Goal: Information Seeking & Learning: Learn about a topic

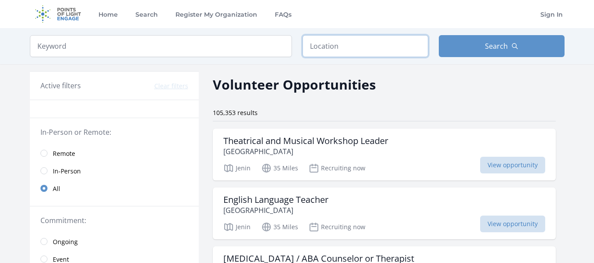
click at [324, 51] on input "text" at bounding box center [366, 46] width 126 height 22
type input "ן"
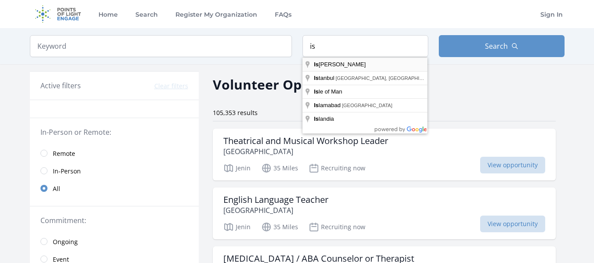
type input "Israel"
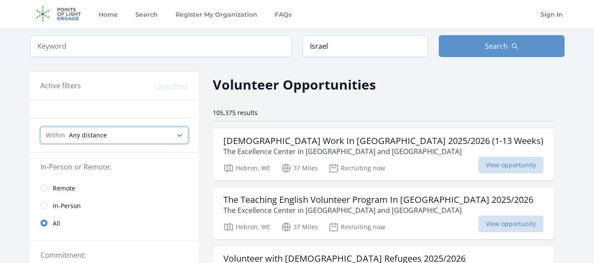
click at [119, 129] on select "Any distance , 5 Miles , 20 Miles , 50 Miles , 100 Miles" at bounding box center [114, 135] width 148 height 17
select select "8046"
click at [40, 127] on select "Any distance , 5 Miles , 20 Miles , 50 Miles , 100 Miles" at bounding box center [114, 135] width 148 height 17
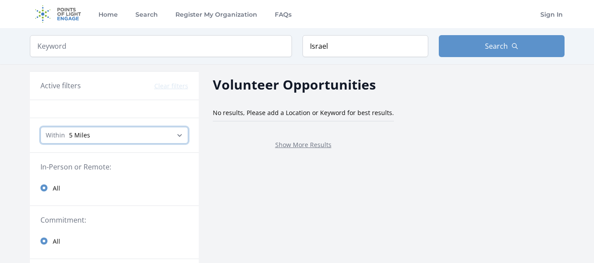
click at [112, 136] on select "Any distance , 5 Miles , 20 Miles , 50 Miles , 100 Miles" at bounding box center [114, 135] width 148 height 17
select select "32186"
click at [40, 127] on select "Any distance , 5 Miles , 20 Miles , 50 Miles , 100 Miles" at bounding box center [114, 135] width 148 height 17
click at [118, 136] on select "Any distance , 5 Miles , 20 Miles , 50 Miles , 100 Miles" at bounding box center [114, 135] width 148 height 17
select select "80467"
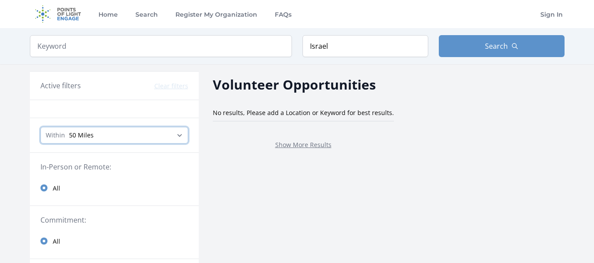
click at [40, 127] on select "Any distance , 5 Miles , 20 Miles , 50 Miles , 100 Miles" at bounding box center [114, 135] width 148 height 17
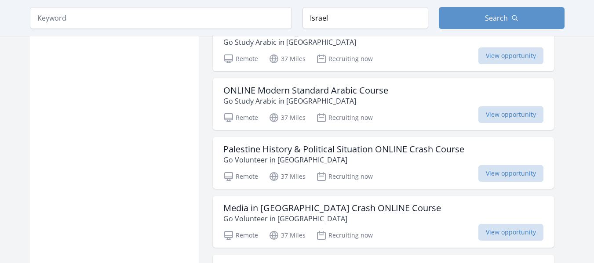
scroll to position [1008, 0]
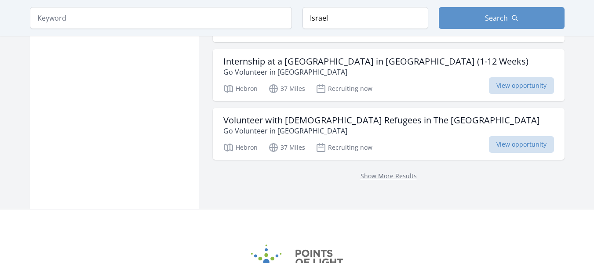
scroll to position [2339, 0]
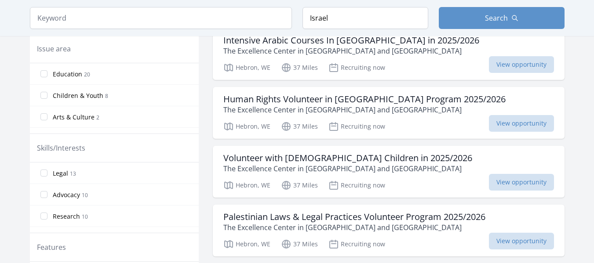
scroll to position [266, 0]
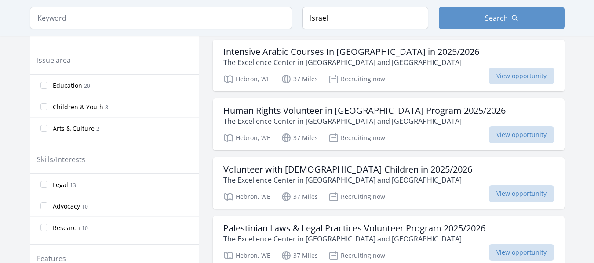
click at [72, 157] on legend "Skills/Interests" at bounding box center [61, 159] width 48 height 11
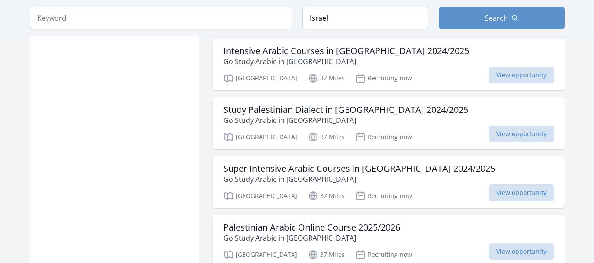
scroll to position [2056, 0]
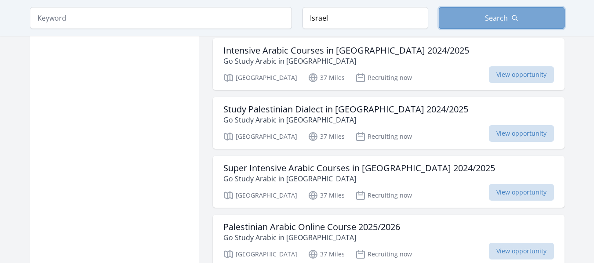
click at [473, 13] on button "Search" at bounding box center [502, 18] width 126 height 22
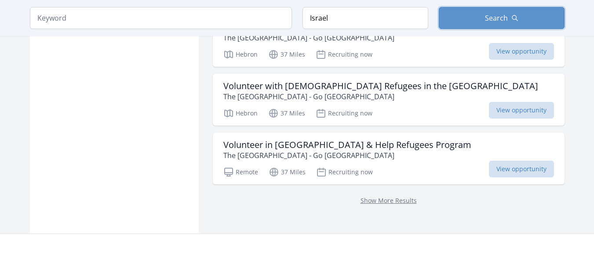
scroll to position [3025, 0]
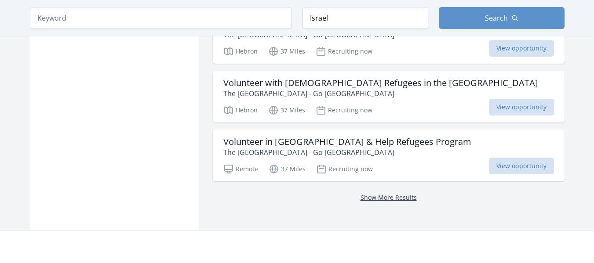
click at [366, 193] on link "Show More Results" at bounding box center [389, 197] width 56 height 8
click at [361, 193] on link "Show More Results" at bounding box center [389, 197] width 56 height 8
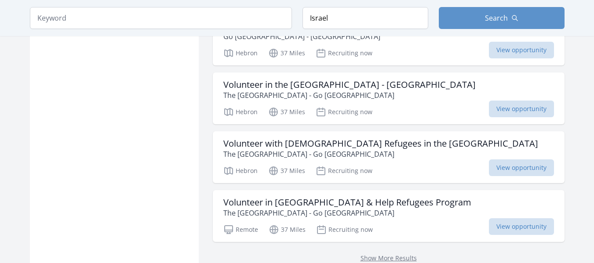
scroll to position [3030, 0]
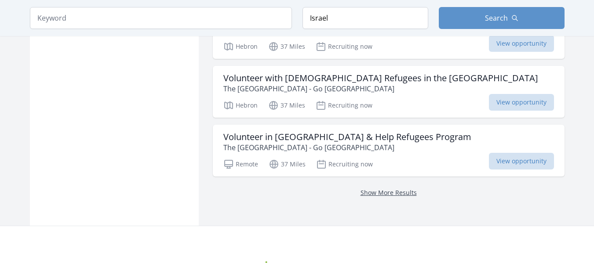
click at [362, 189] on link "Show More Results" at bounding box center [389, 193] width 56 height 8
click at [361, 189] on link "Show More Results" at bounding box center [389, 193] width 56 height 8
click at [145, 23] on input "search" at bounding box center [161, 18] width 262 height 22
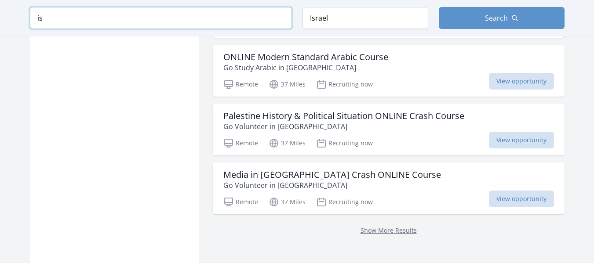
scroll to position [1097, 0]
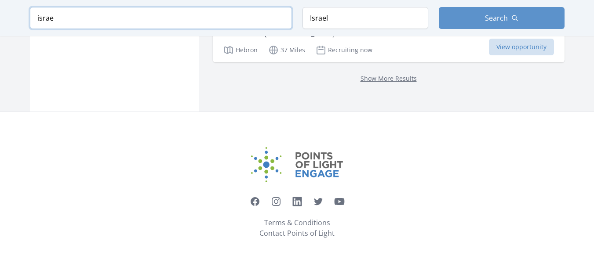
scroll to position [1002, 0]
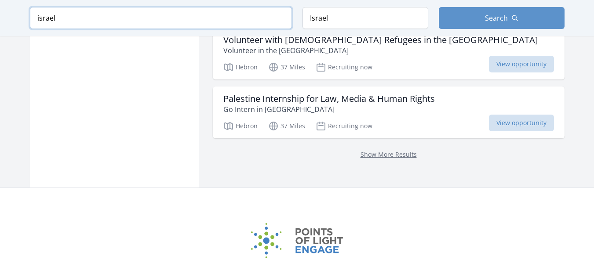
scroll to position [939, 0]
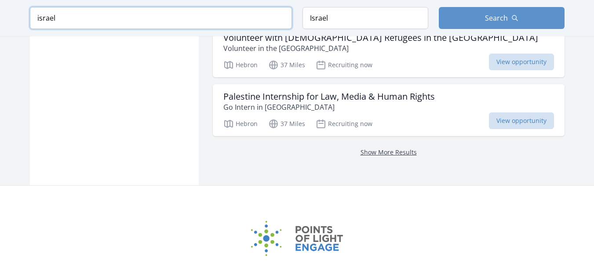
type input "israel"
click at [361, 148] on link "Show More Results" at bounding box center [389, 152] width 56 height 8
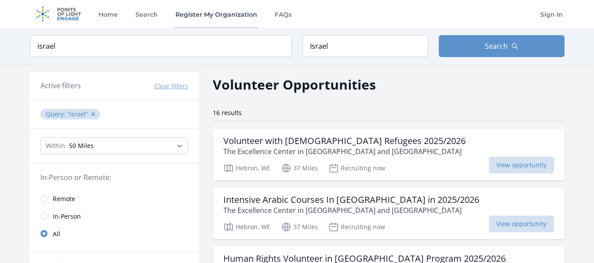
scroll to position [939, 0]
click at [170, 84] on button "Clear filters" at bounding box center [171, 86] width 34 height 9
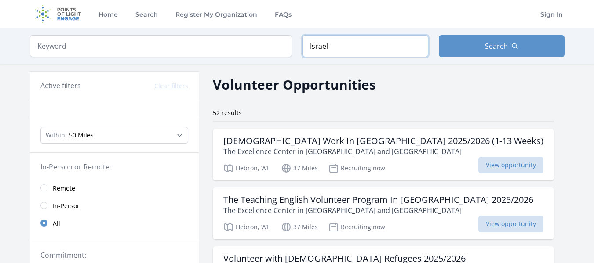
click at [369, 45] on input "Israel" at bounding box center [366, 46] width 126 height 22
drag, startPoint x: 369, startPoint y: 45, endPoint x: 235, endPoint y: 74, distance: 137.1
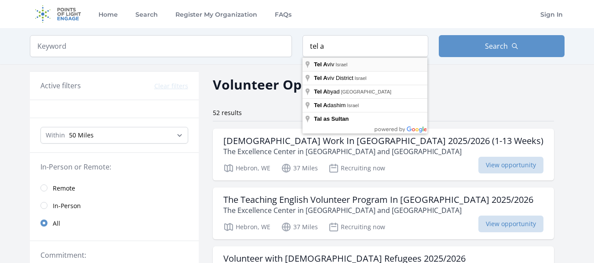
type input "Tel Aviv, Israel"
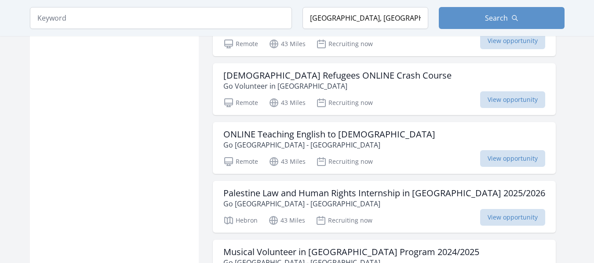
scroll to position [950, 0]
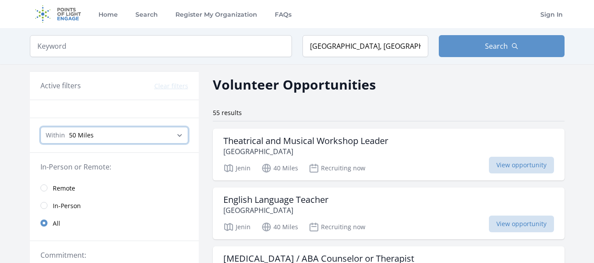
click at [93, 134] on select "Any distance , 5 Miles , 20 Miles , 50 Miles , 100 Miles" at bounding box center [114, 135] width 148 height 17
select select "32186"
click at [40, 127] on select "Any distance , 5 Miles , 20 Miles , 50 Miles , 100 Miles" at bounding box center [114, 135] width 148 height 17
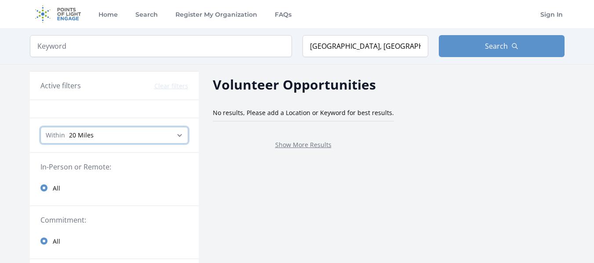
click at [137, 137] on select "Any distance , 5 Miles , 20 Miles , 50 Miles , 100 Miles" at bounding box center [114, 135] width 148 height 17
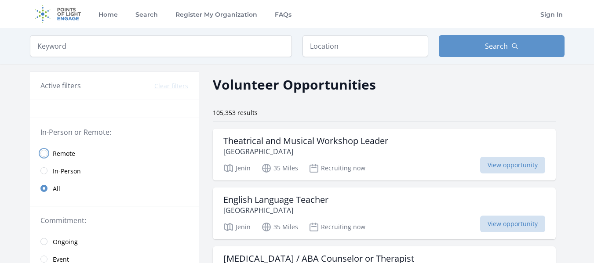
click at [46, 153] on input "radio" at bounding box center [43, 153] width 7 height 7
